Goal: Information Seeking & Learning: Get advice/opinions

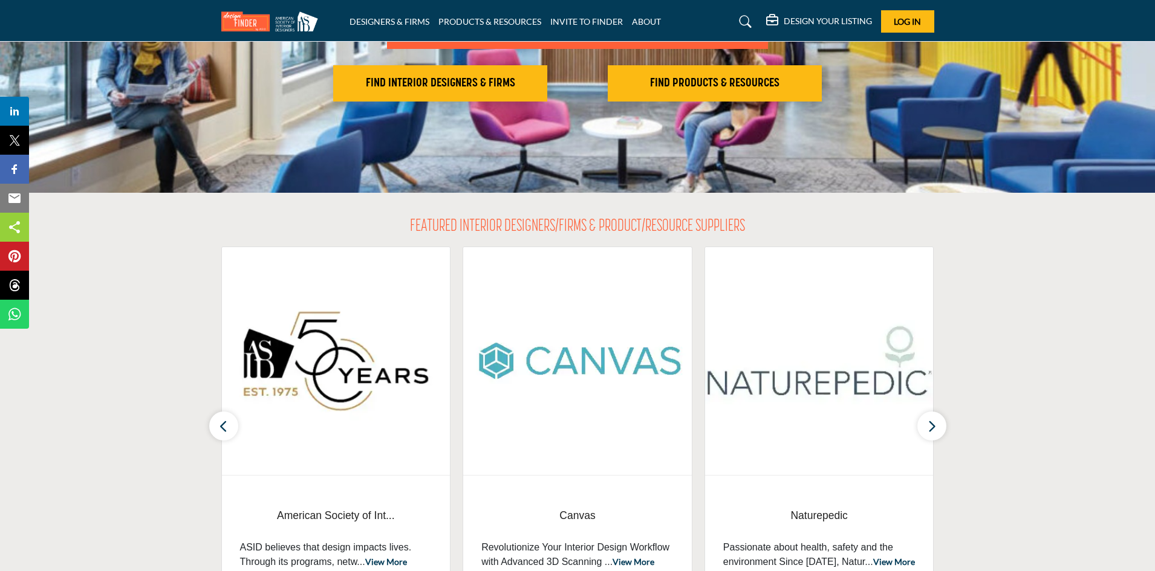
scroll to position [242, 0]
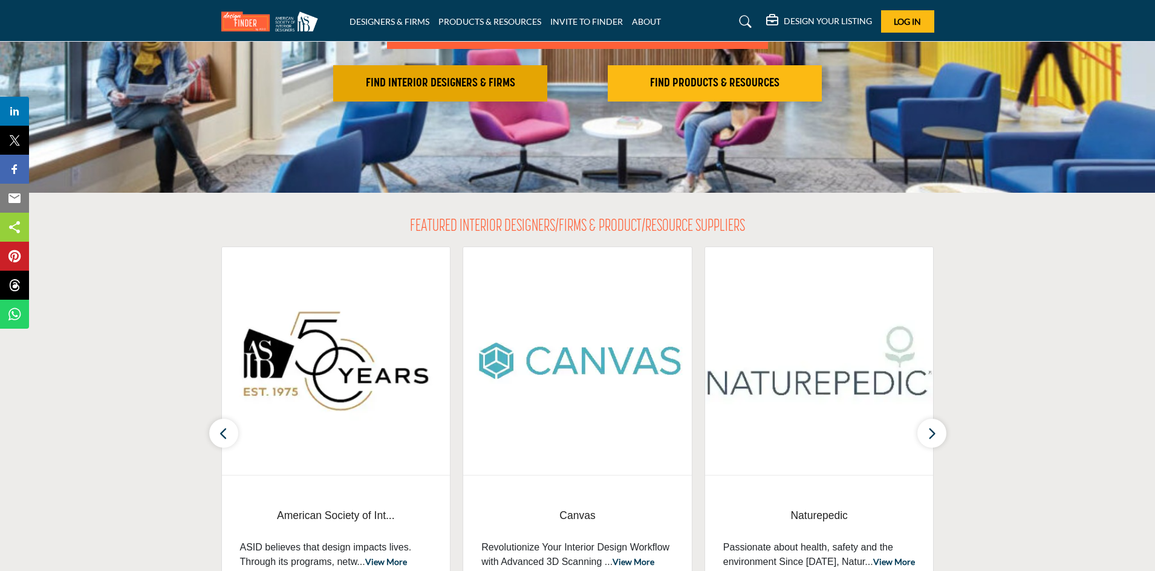
click at [481, 76] on h2 "FIND INTERIOR DESIGNERS & FIRMS" at bounding box center [440, 83] width 207 height 15
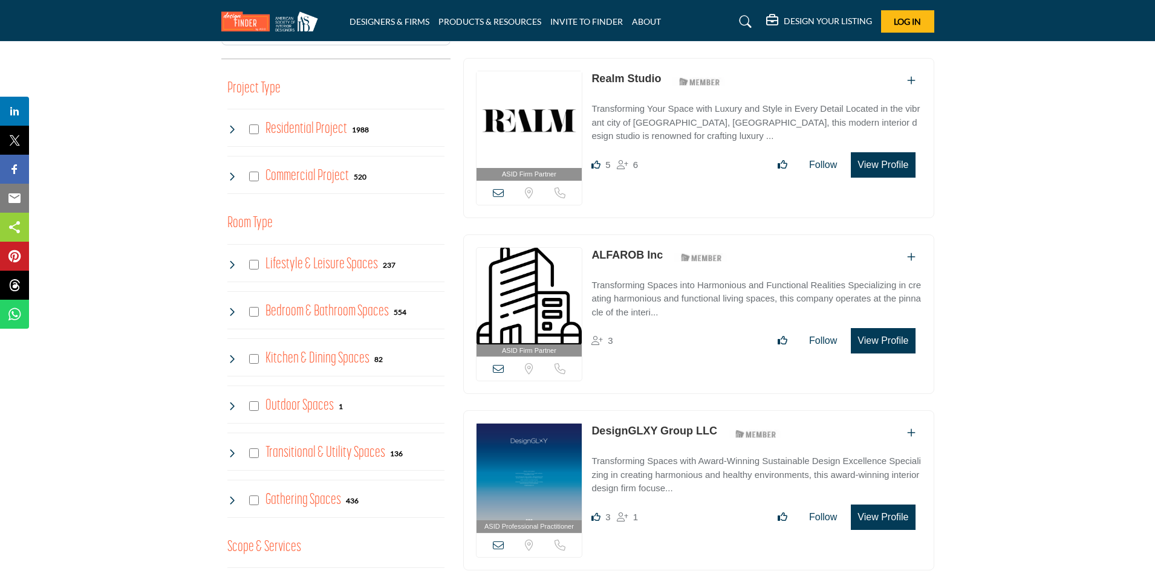
scroll to position [484, 0]
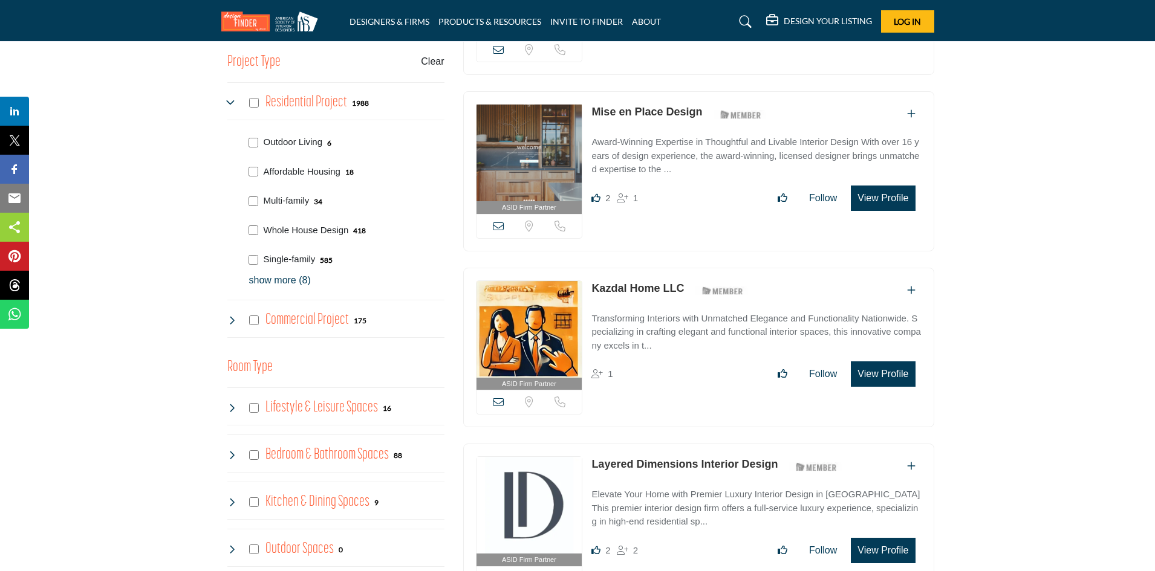
click at [293, 102] on h4 "Residential Project" at bounding box center [306, 102] width 82 height 21
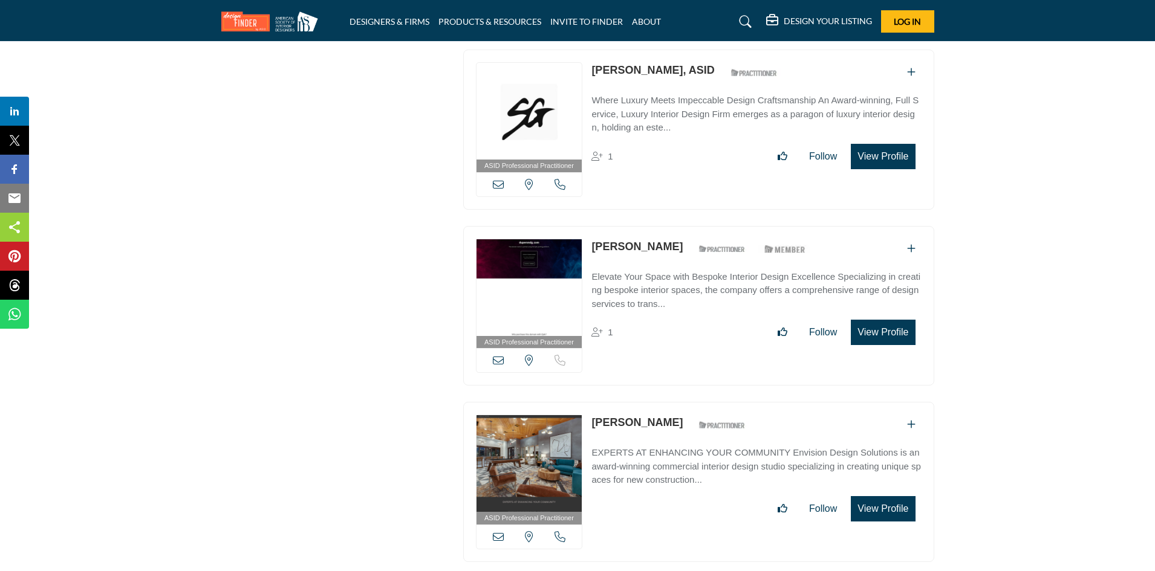
scroll to position [35633, 0]
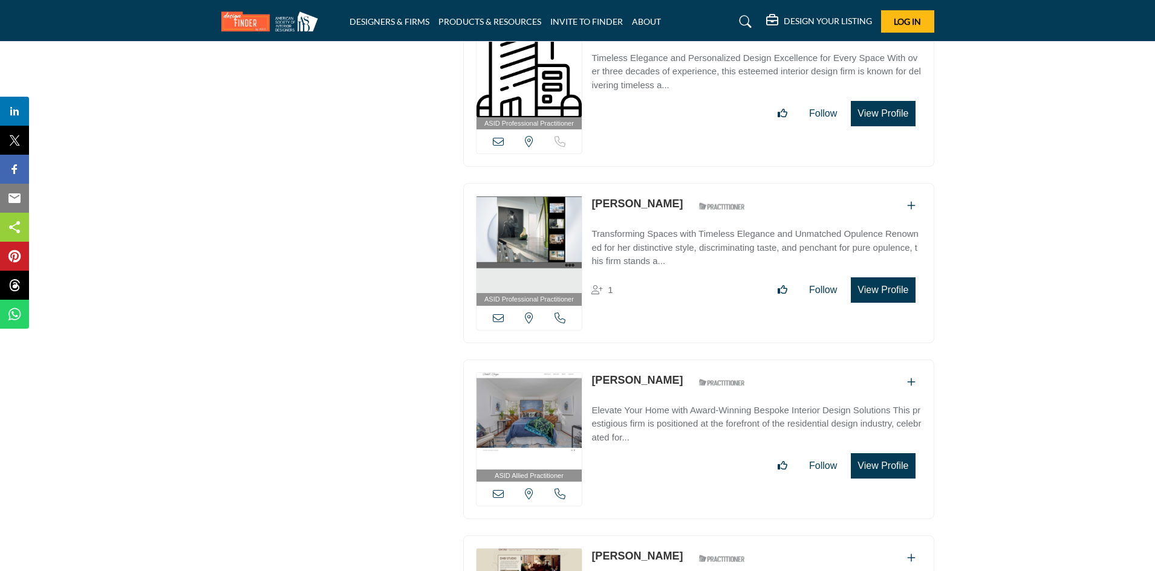
scroll to position [38541, 0]
